Goal: Book appointment/travel/reservation

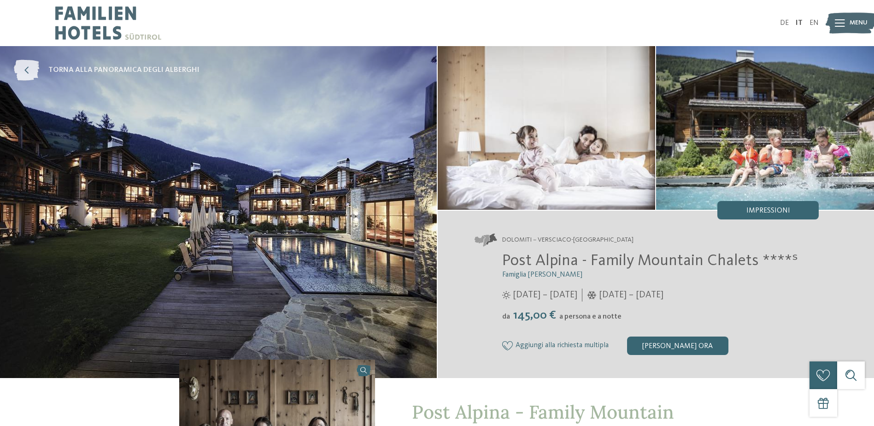
click at [116, 70] on span "torna alla panoramica degli alberghi" at bounding box center [123, 70] width 151 height 10
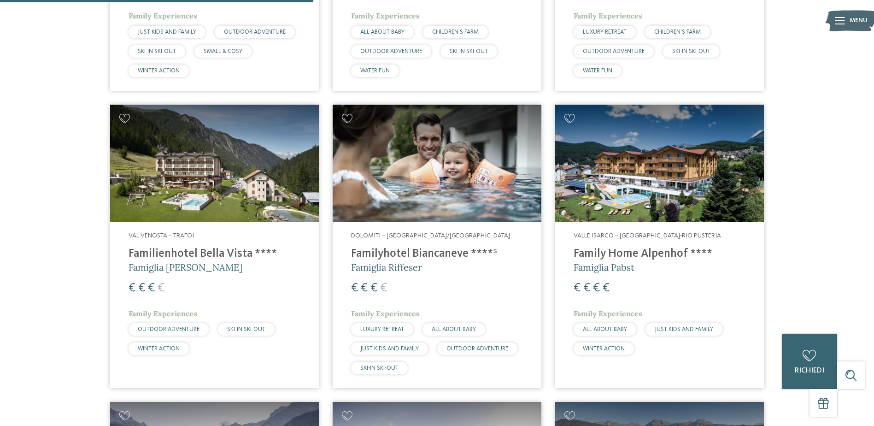
scroll to position [1126, 0]
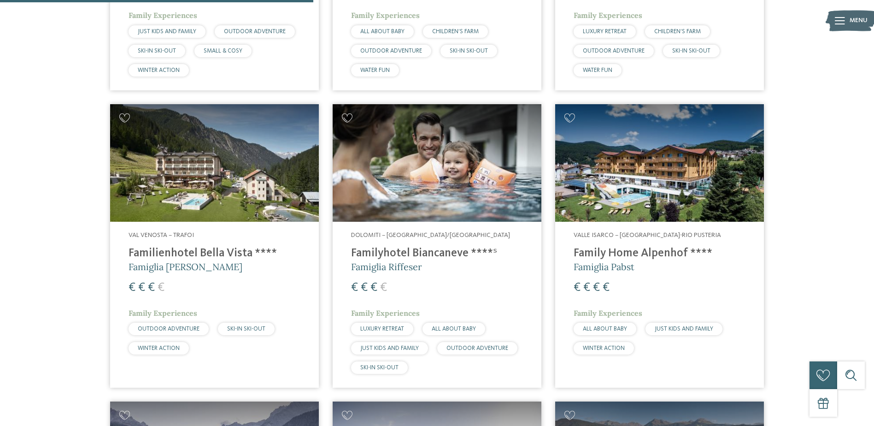
click at [423, 246] on h4 "Familyhotel Biancaneve ****ˢ" at bounding box center [437, 253] width 172 height 14
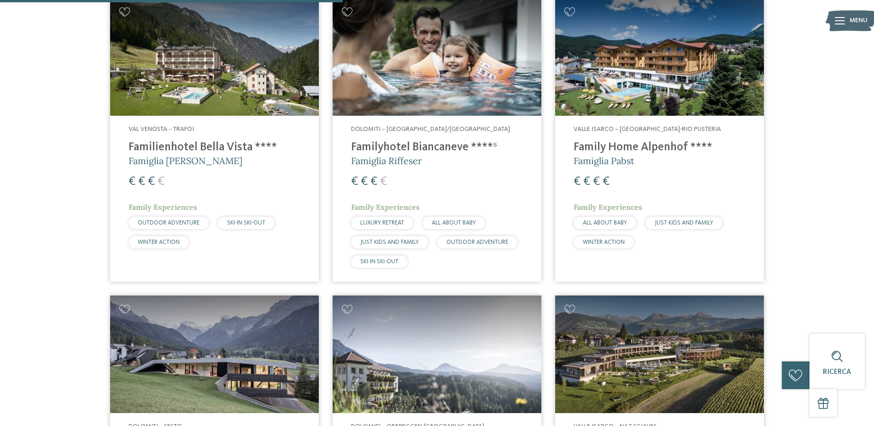
scroll to position [1232, 0]
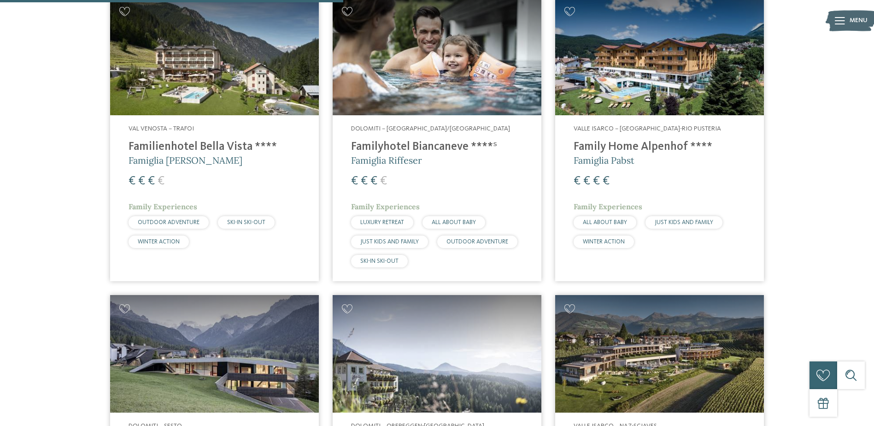
click at [431, 140] on h4 "Familyhotel Biancaneve ****ˢ" at bounding box center [437, 147] width 172 height 14
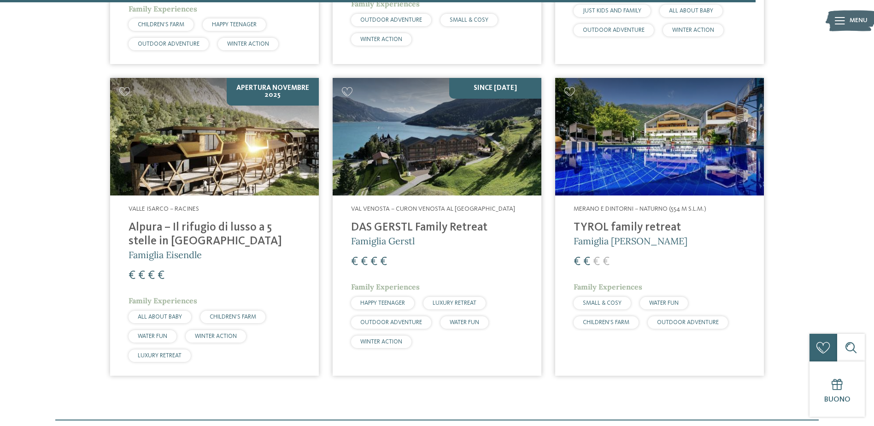
scroll to position [2651, 0]
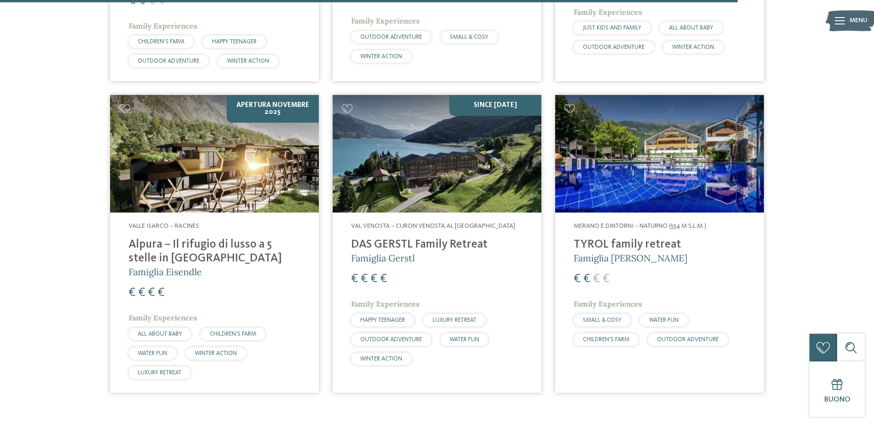
click at [426, 238] on h4 "DAS GERSTL Family Retreat" at bounding box center [437, 245] width 172 height 14
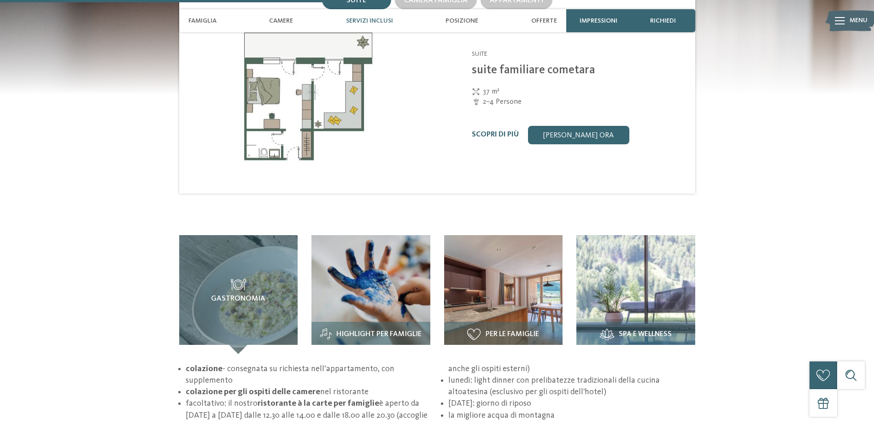
scroll to position [1120, 0]
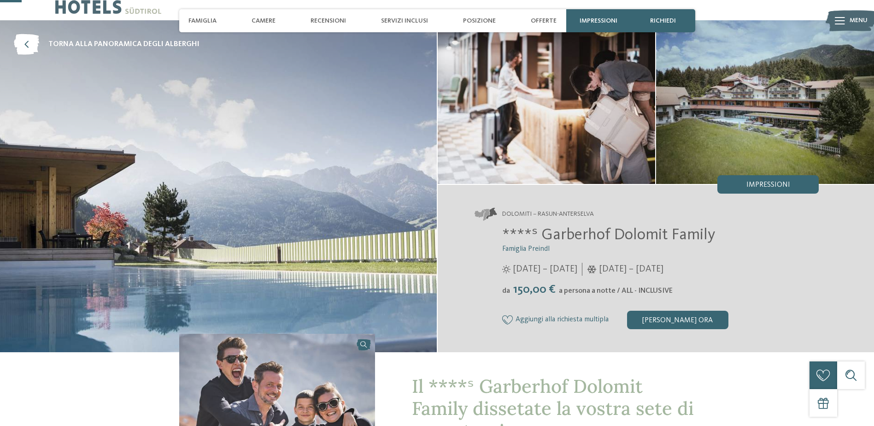
scroll to position [18, 0]
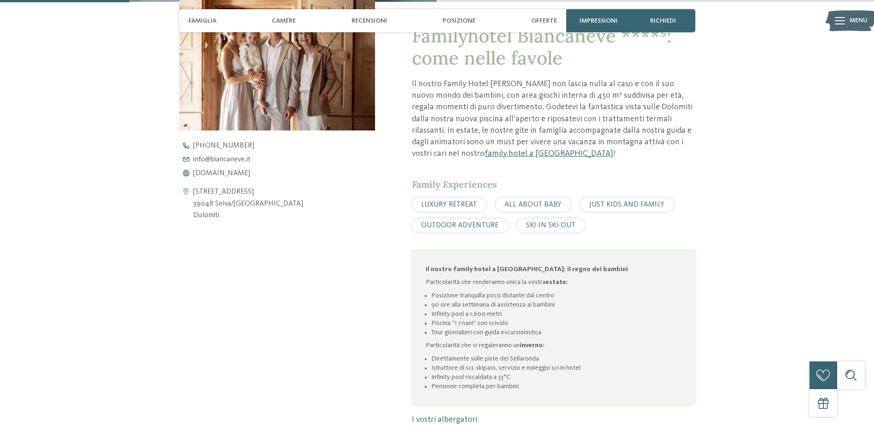
scroll to position [376, 0]
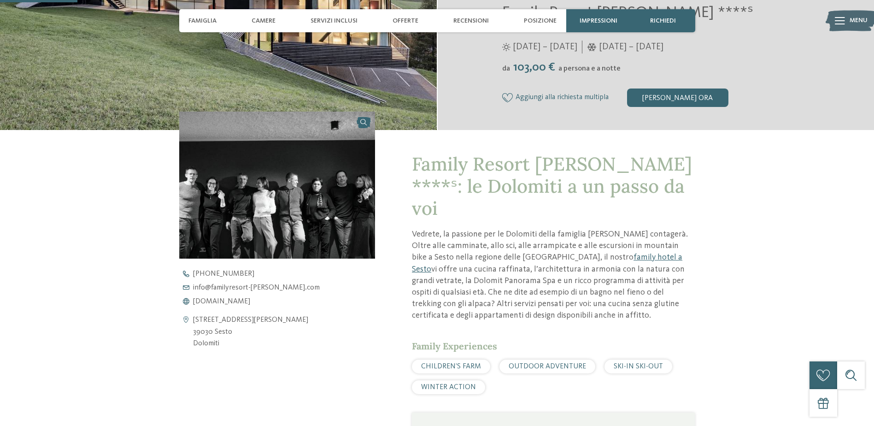
scroll to position [248, 0]
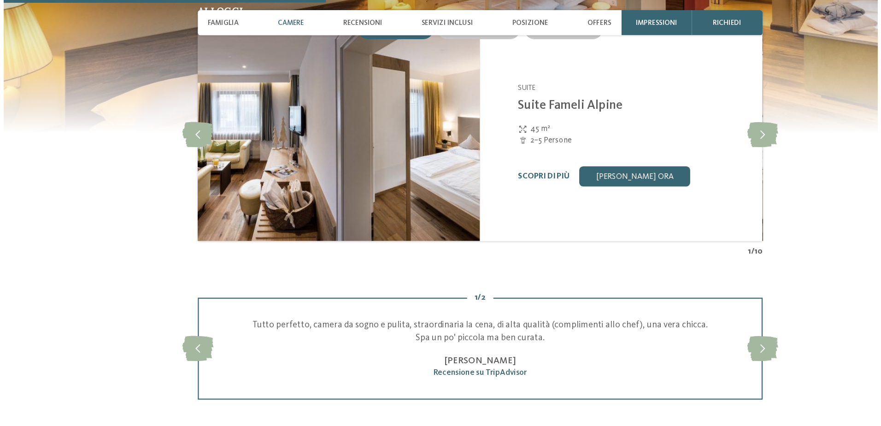
scroll to position [982, 0]
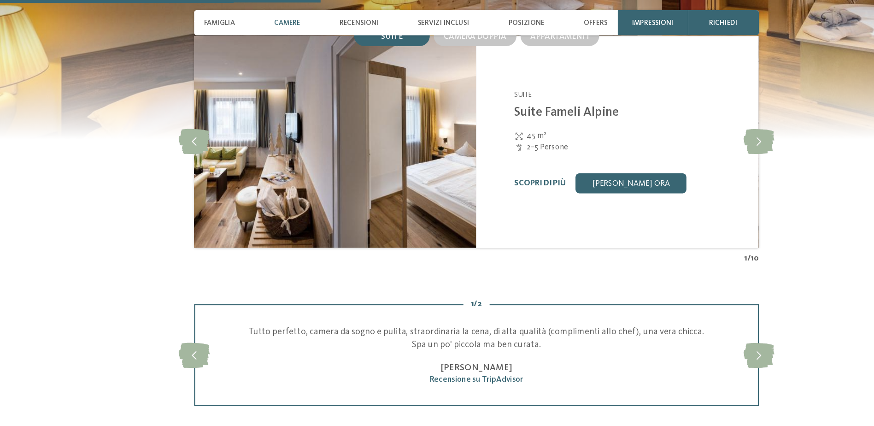
click at [331, 134] on img at bounding box center [308, 129] width 258 height 193
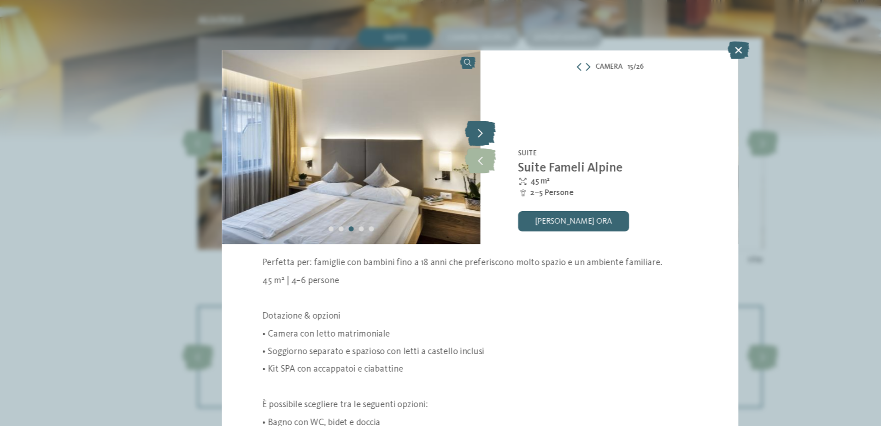
click at [441, 118] on icon at bounding box center [440, 121] width 28 height 23
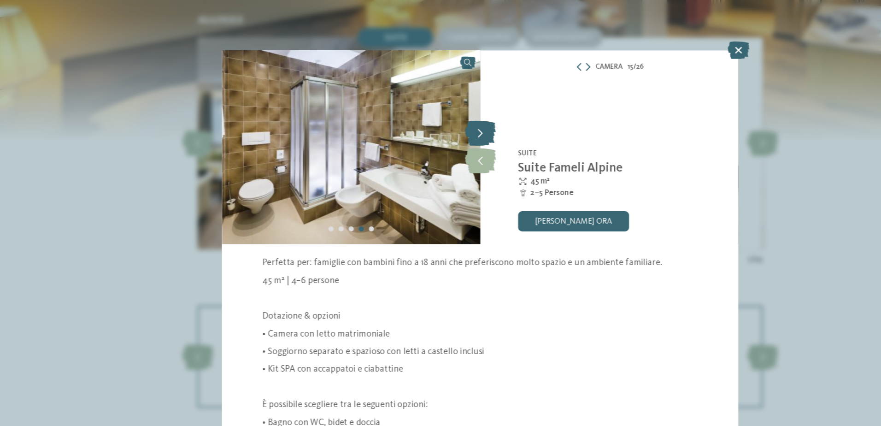
click at [441, 118] on icon at bounding box center [440, 121] width 28 height 23
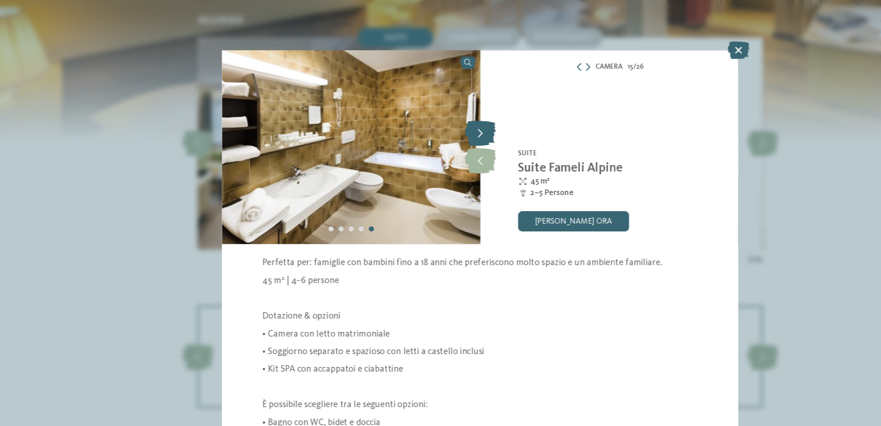
click at [441, 118] on icon at bounding box center [440, 121] width 28 height 23
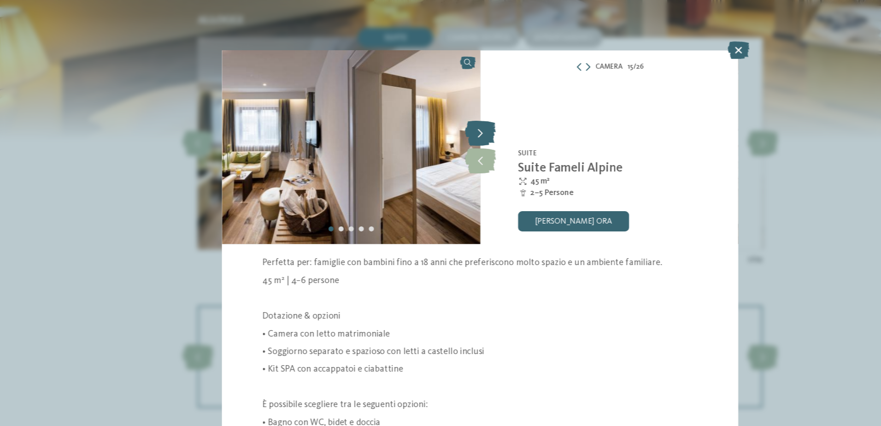
click at [441, 118] on icon at bounding box center [440, 121] width 28 height 23
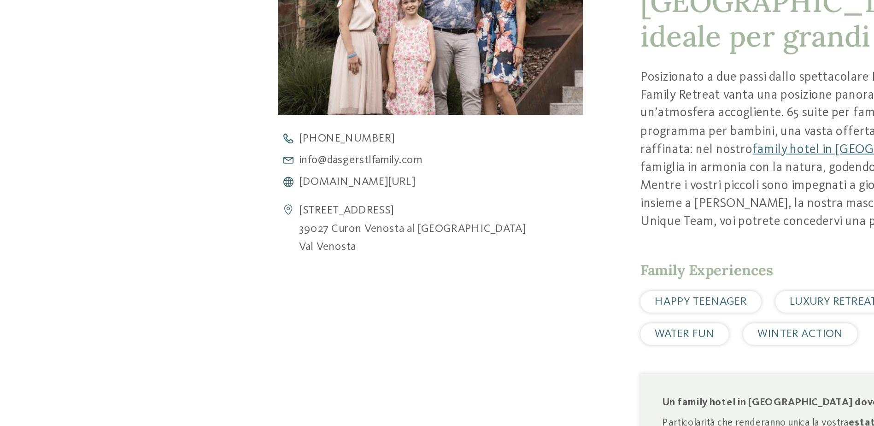
scroll to position [303, 0]
